Goal: Ask a question

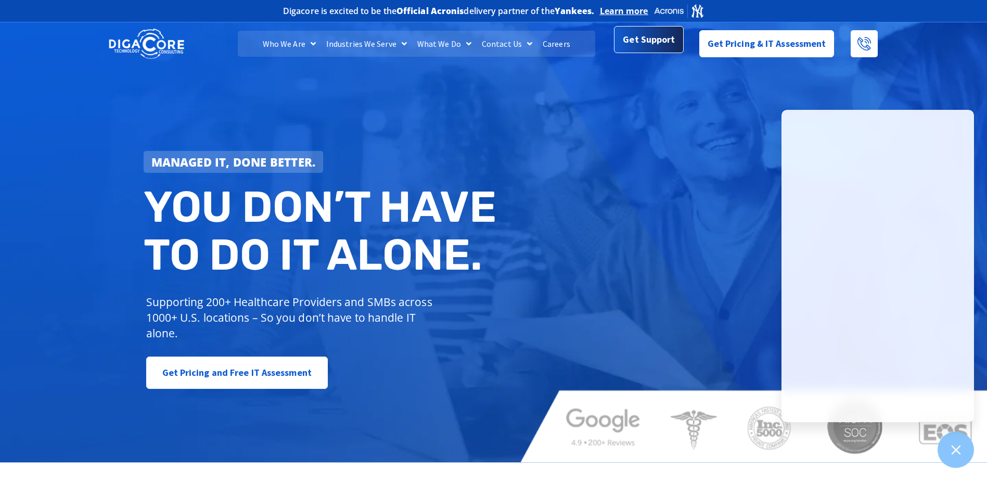
click at [665, 43] on span "Get Support" at bounding box center [649, 39] width 52 height 21
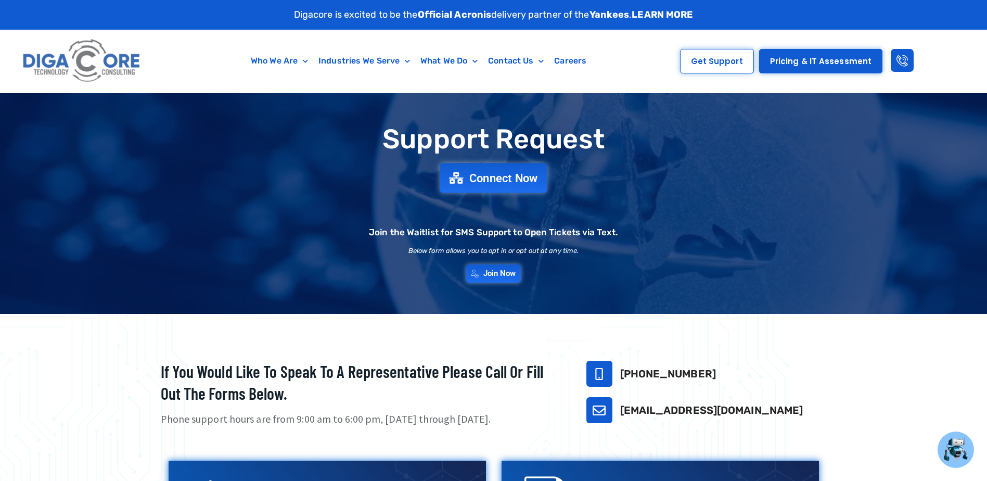
click at [521, 177] on span "Connect Now" at bounding box center [504, 177] width 69 height 11
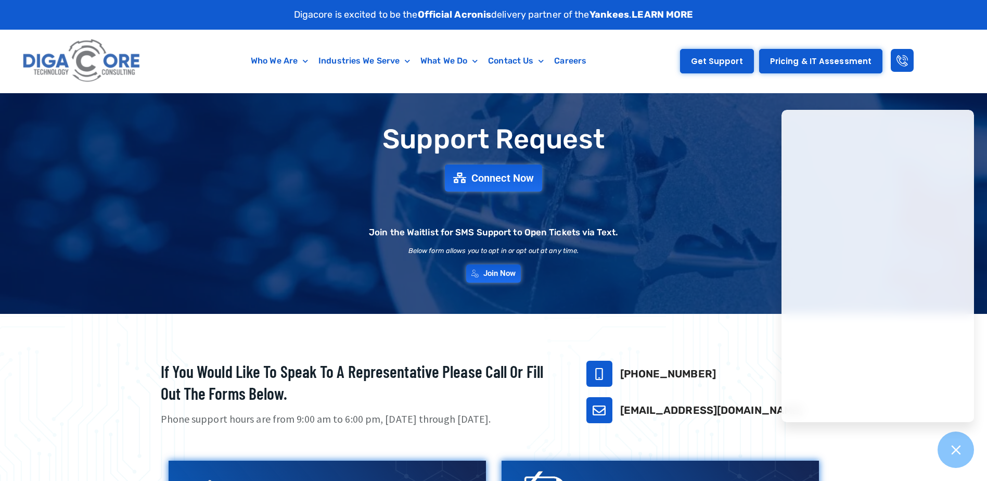
click at [715, 64] on span "Get Support" at bounding box center [717, 61] width 52 height 8
click at [508, 272] on span "Join Now" at bounding box center [501, 273] width 36 height 9
click at [517, 179] on span "Connect Now" at bounding box center [504, 177] width 69 height 11
